Goal: Task Accomplishment & Management: Manage account settings

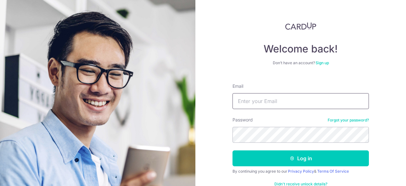
click at [256, 105] on input "Email" at bounding box center [301, 101] width 136 height 16
type input "[PERSON_NAME][EMAIL_ADDRESS][DOMAIN_NAME]"
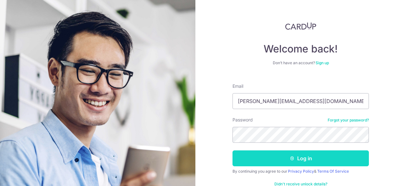
click at [297, 159] on button "Log in" at bounding box center [301, 158] width 136 height 16
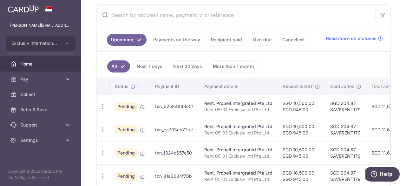
scroll to position [129, 0]
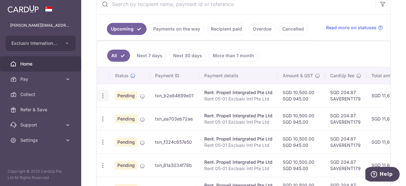
click at [102, 93] on icon "button" at bounding box center [103, 95] width 7 height 7
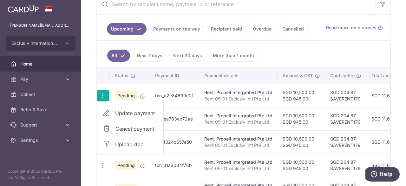
click at [132, 110] on span "Update payment" at bounding box center [136, 113] width 43 height 8
radio input "true"
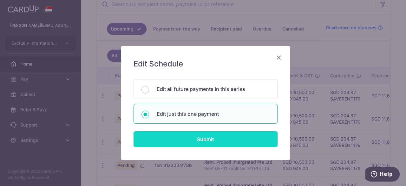
click at [199, 139] on input "Submit" at bounding box center [206, 139] width 144 height 16
radio input "true"
type input "10,500.00"
type input "945.00"
type input "15/09/2025"
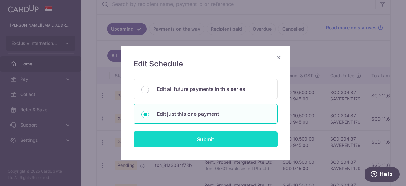
type input "Rent 05-01 Exclusiv Intl Pte Ltd"
type input "Propell Rent"
type input "SAVERENT179"
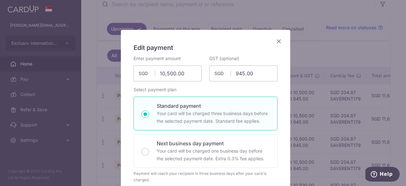
scroll to position [0, 0]
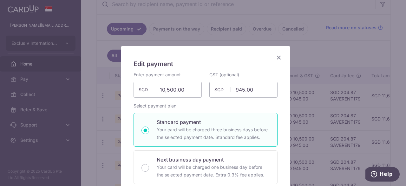
click at [275, 59] on icon "Close" at bounding box center [279, 57] width 8 height 8
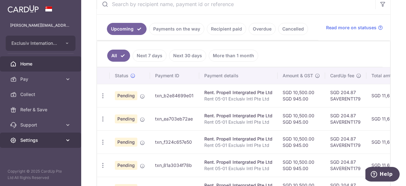
click at [32, 135] on link "Settings" at bounding box center [40, 139] width 81 height 15
click at [35, 140] on span "Settings" at bounding box center [41, 140] width 42 height 6
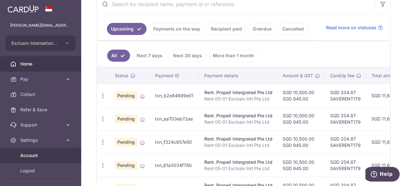
click at [33, 155] on span "Account" at bounding box center [41, 155] width 42 height 6
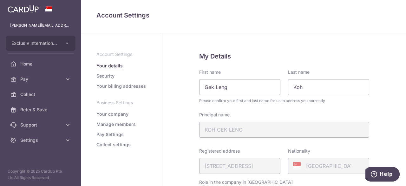
click at [111, 134] on link "Pay Settings" at bounding box center [109, 134] width 27 height 6
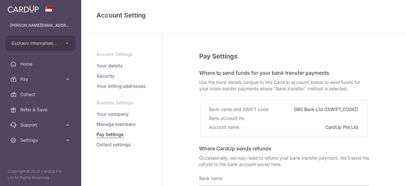
select select
click at [122, 143] on link "Collect settings" at bounding box center [113, 144] width 34 height 6
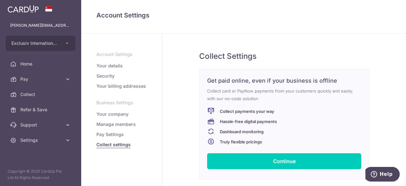
click at [110, 134] on link "Pay Settings" at bounding box center [109, 134] width 27 height 6
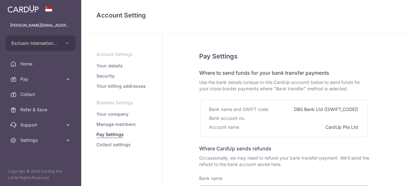
select select
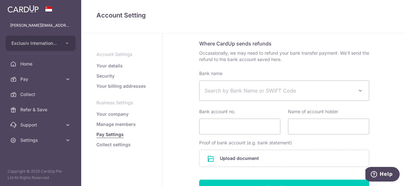
scroll to position [161, 0]
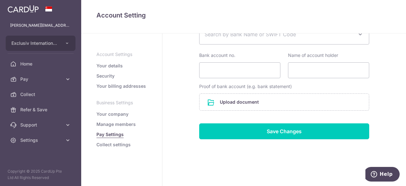
click at [119, 113] on link "Your company" at bounding box center [112, 114] width 32 height 6
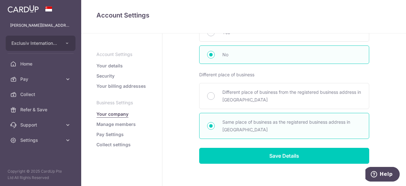
scroll to position [416, 0]
